Goal: Information Seeking & Learning: Understand process/instructions

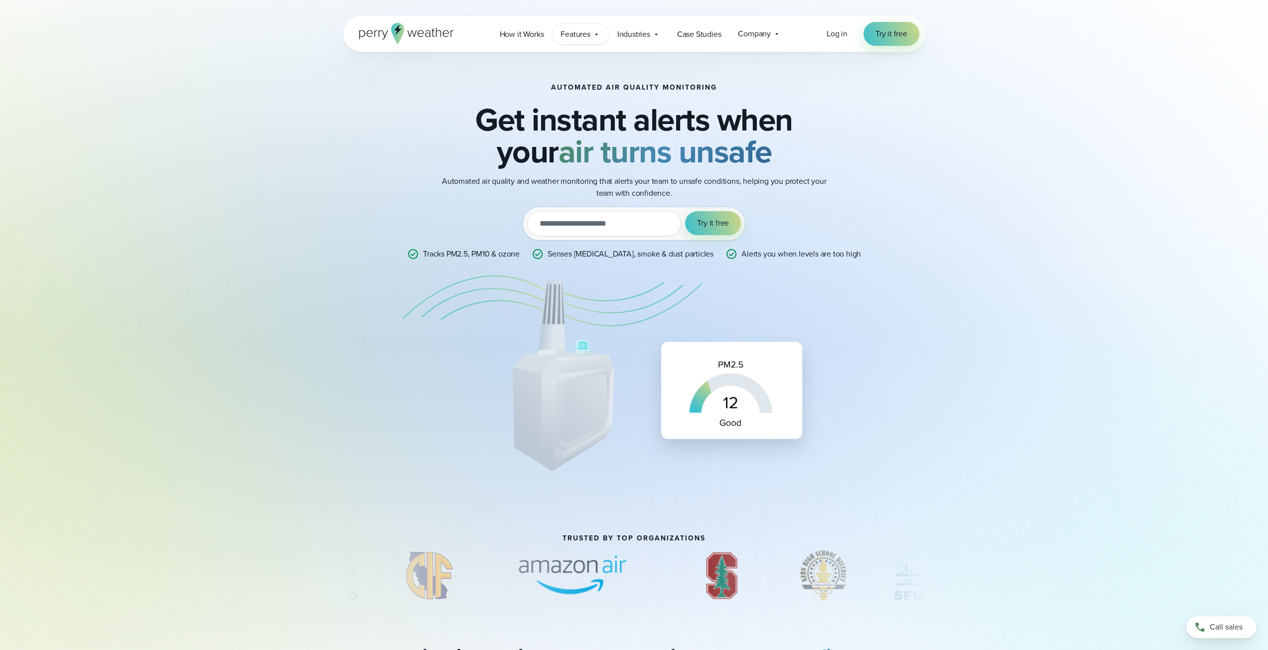
click at [596, 31] on icon at bounding box center [596, 34] width 8 height 8
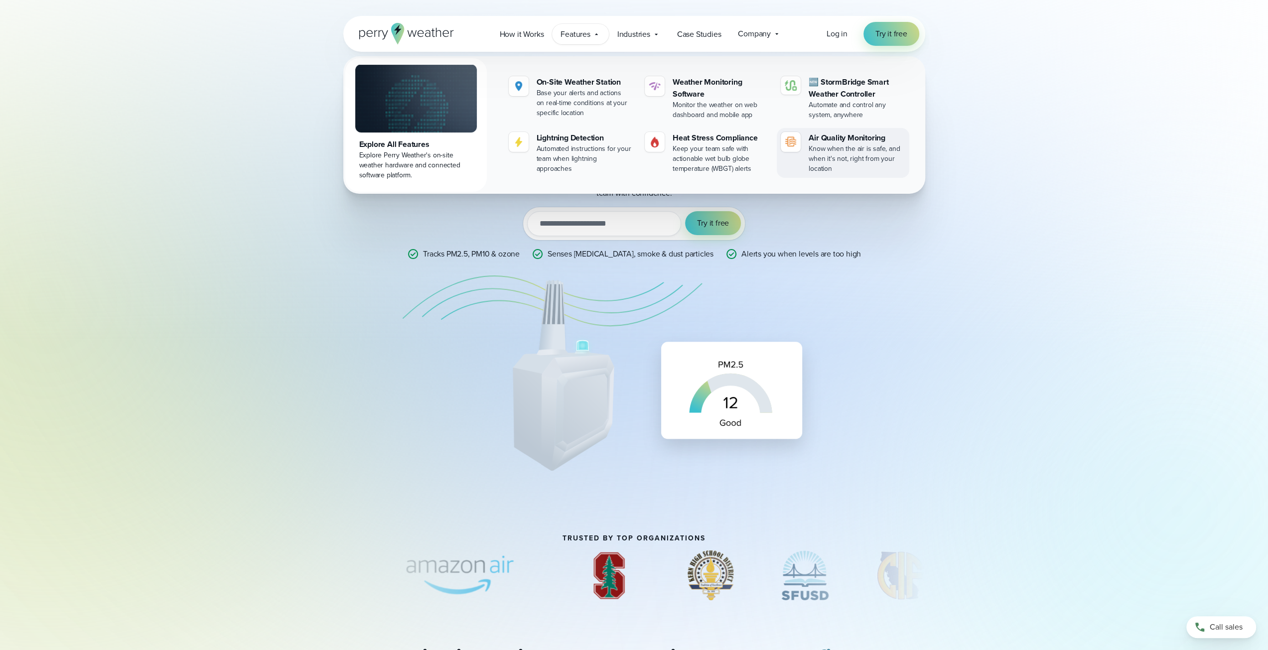
click at [827, 149] on div "Know when the air is safe, and when it's not, right from your location" at bounding box center [857, 159] width 96 height 30
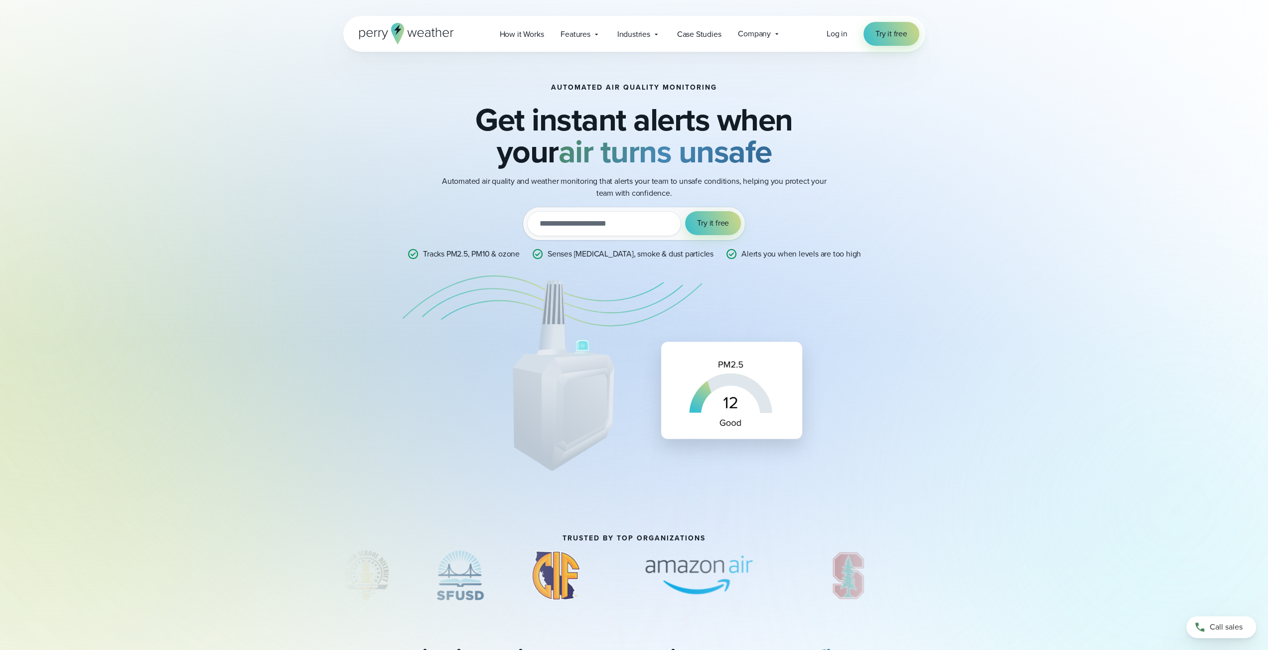
click at [643, 122] on h2 "Get instant alerts when your air turns unsafe" at bounding box center [634, 136] width 482 height 64
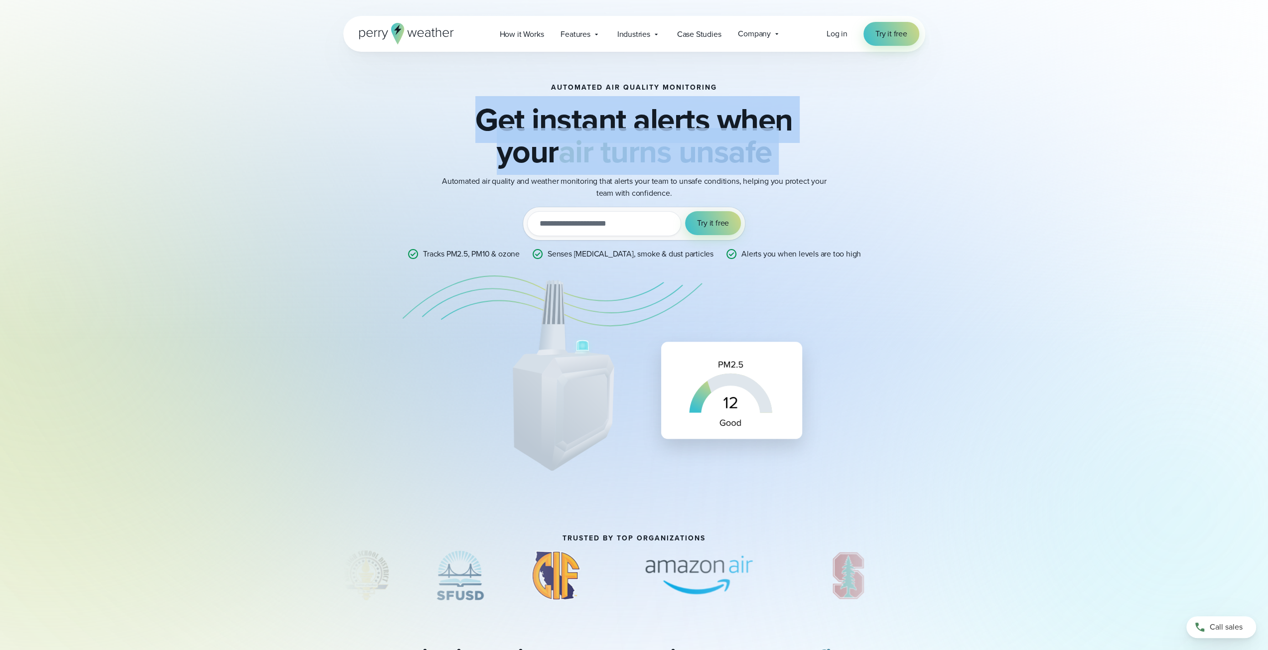
click at [643, 122] on h2 "Get instant alerts when your air turns unsafe" at bounding box center [634, 136] width 482 height 64
click at [967, 144] on div "Automated Air Quality Monitoring Get instant alerts when your air turns unsafe …" at bounding box center [635, 293] width 718 height 483
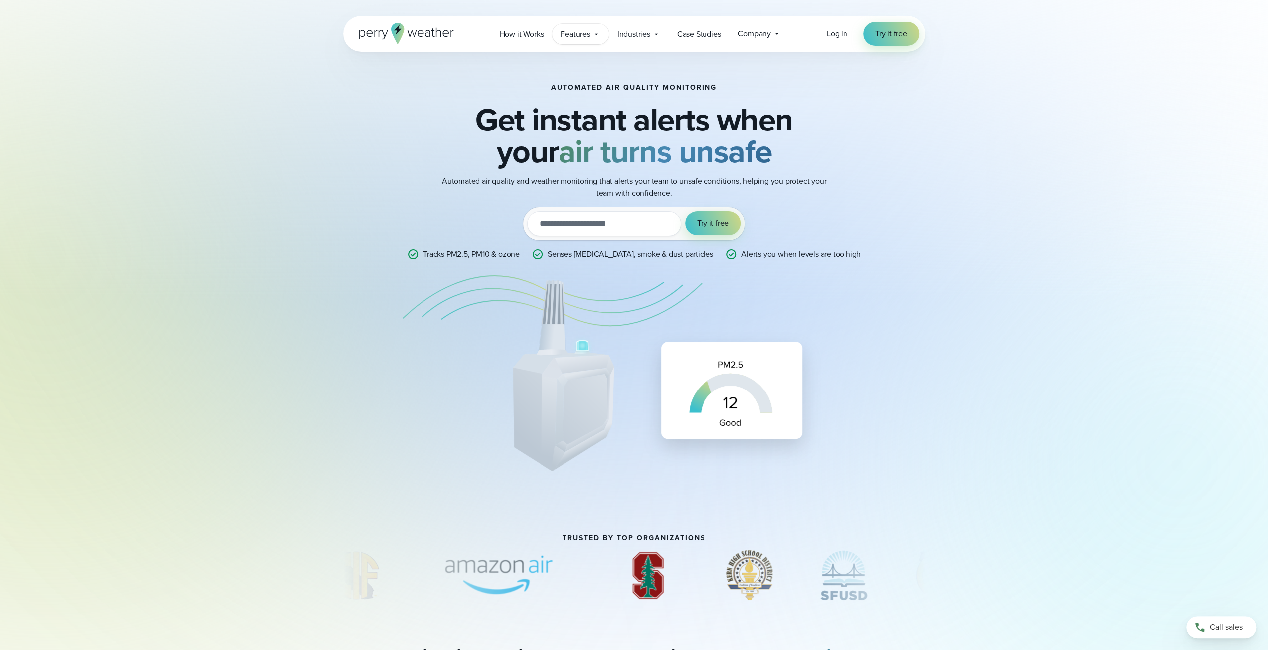
click at [583, 31] on span "Features" at bounding box center [575, 34] width 29 height 12
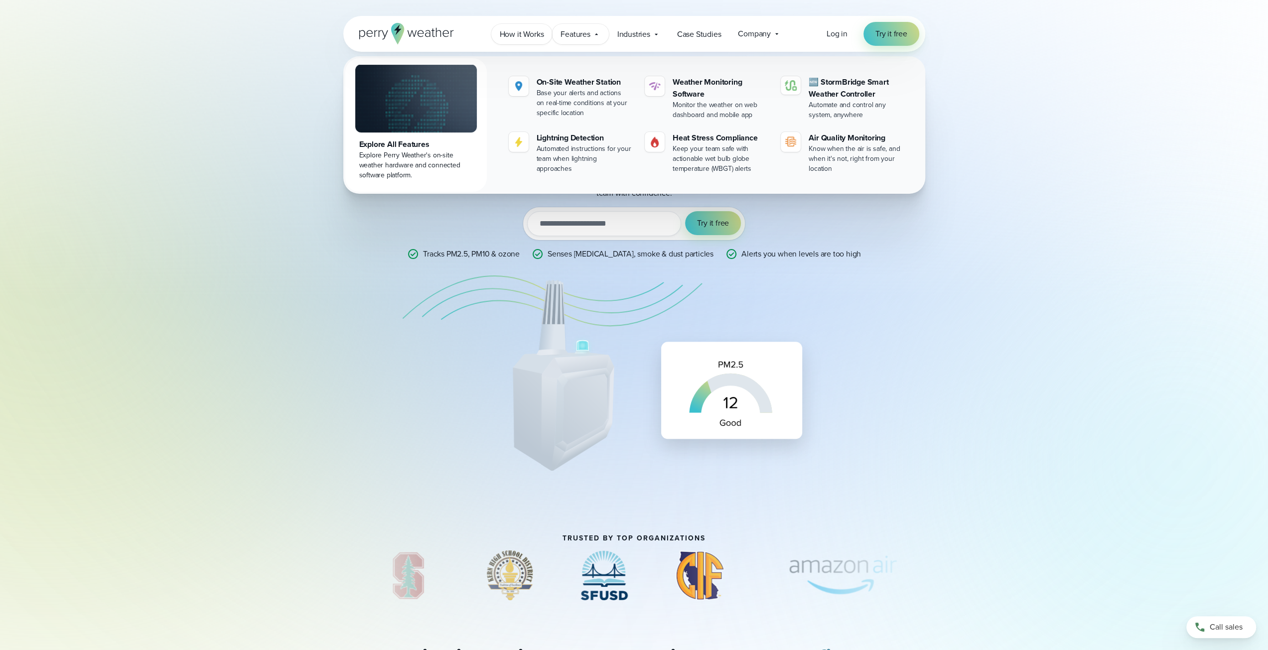
click at [534, 35] on span "How it Works" at bounding box center [522, 34] width 44 height 12
